Goal: Task Accomplishment & Management: Manage account settings

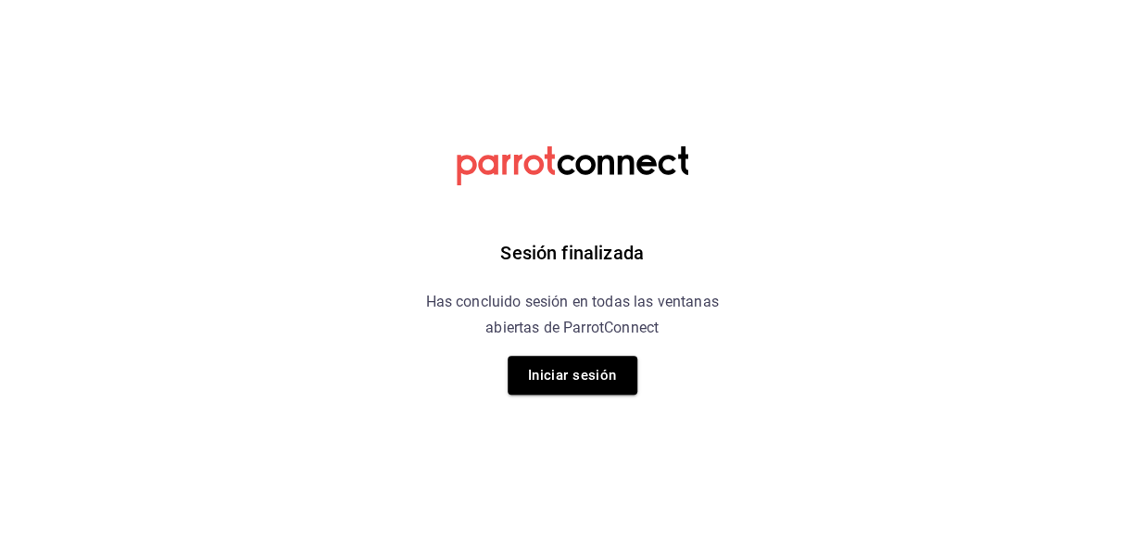
drag, startPoint x: 968, startPoint y: 15, endPoint x: 959, endPoint y: 14, distance: 9.3
click at [968, 0] on html "Sesión finalizada Has concluido sesión en todas las ventanas abiertas de Parrot…" at bounding box center [572, 0] width 1144 height 0
click at [568, 381] on button "Iniciar sesión" at bounding box center [573, 375] width 130 height 39
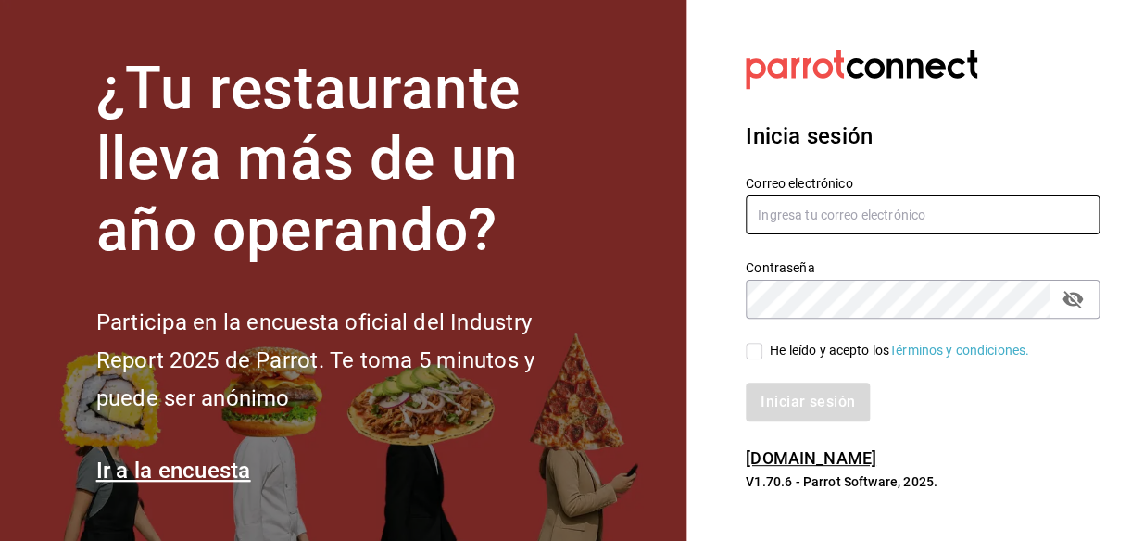
type input "[EMAIL_ADDRESS][DOMAIN_NAME]"
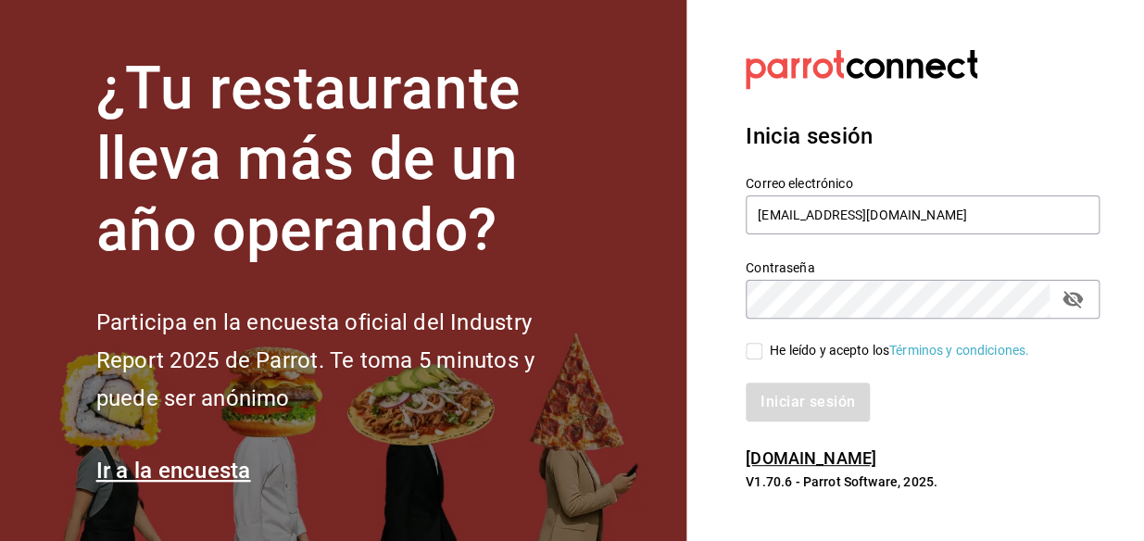
click at [1067, 303] on icon "passwordField" at bounding box center [1073, 300] width 20 height 18
